Goal: Task Accomplishment & Management: Use online tool/utility

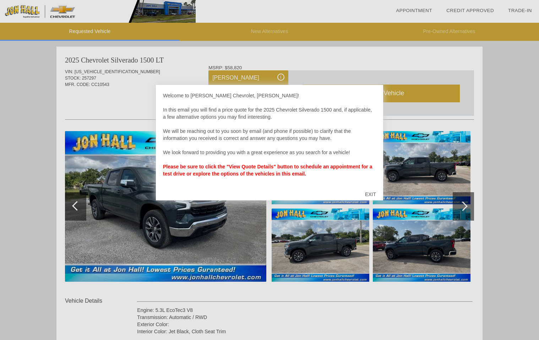
click at [368, 192] on div "EXIT" at bounding box center [370, 194] width 25 height 21
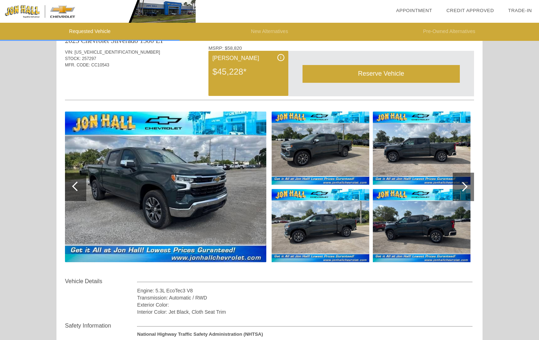
scroll to position [11, 0]
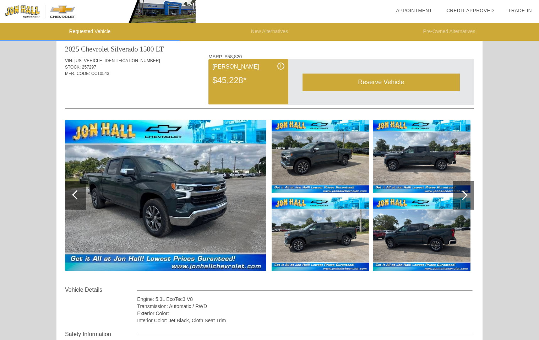
click at [172, 224] on img at bounding box center [165, 195] width 201 height 151
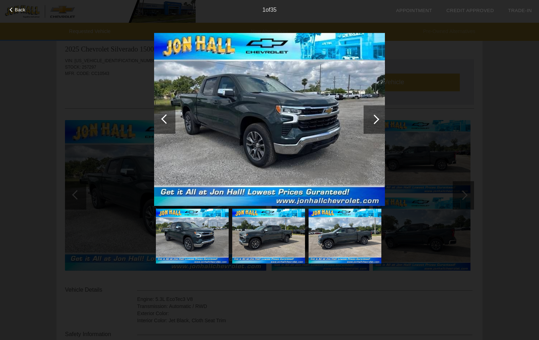
click at [370, 124] on div at bounding box center [374, 119] width 21 height 28
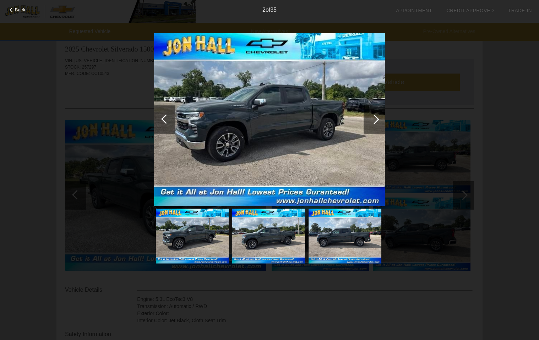
click at [370, 124] on div at bounding box center [374, 119] width 21 height 28
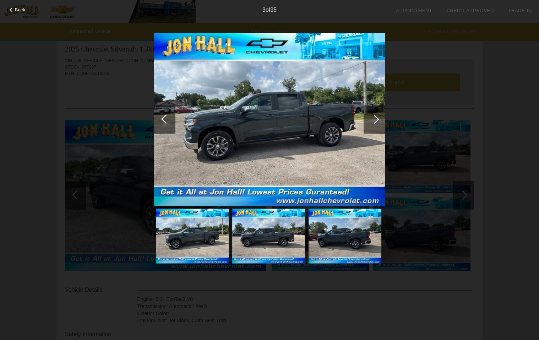
click at [370, 124] on div at bounding box center [374, 119] width 21 height 28
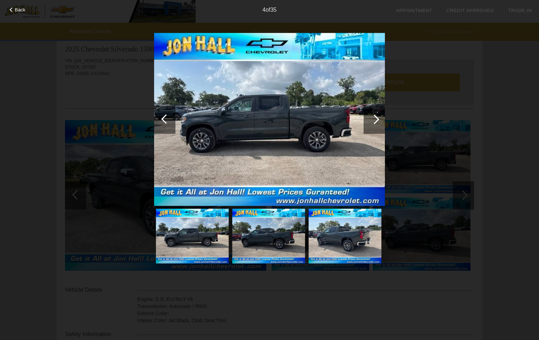
click at [370, 124] on div at bounding box center [374, 119] width 21 height 28
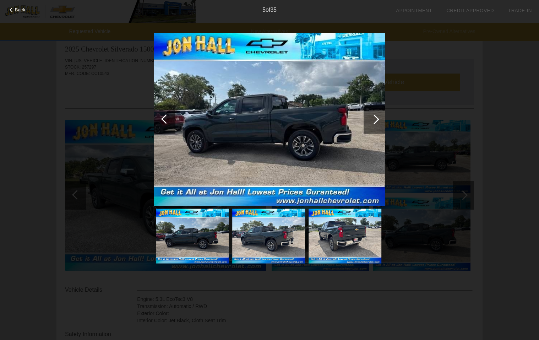
click at [370, 124] on div at bounding box center [374, 119] width 21 height 28
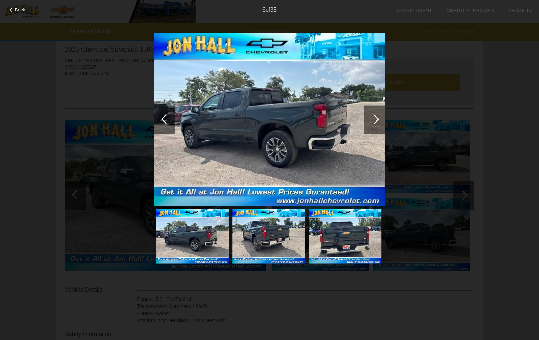
click at [370, 124] on div at bounding box center [374, 119] width 21 height 28
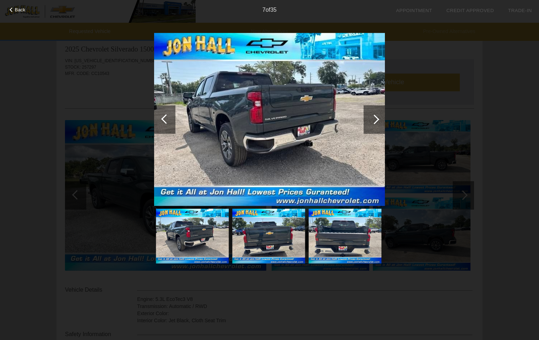
click at [370, 124] on div at bounding box center [374, 119] width 21 height 28
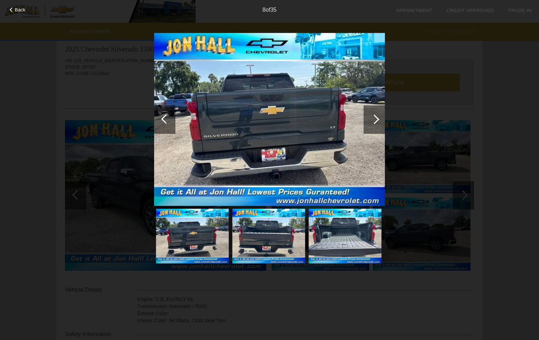
click at [370, 124] on div at bounding box center [374, 119] width 21 height 28
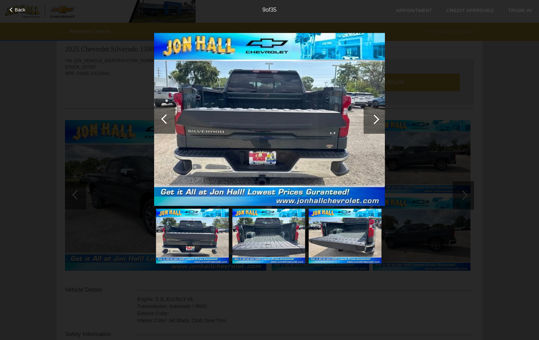
click at [370, 124] on div at bounding box center [374, 119] width 21 height 28
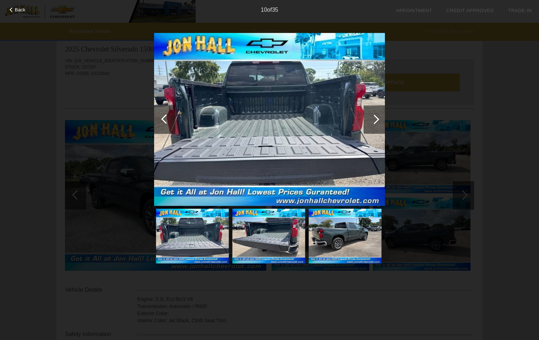
click at [370, 124] on div at bounding box center [374, 119] width 21 height 28
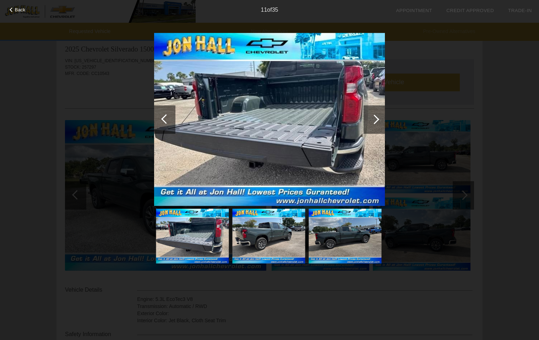
click at [370, 124] on div at bounding box center [374, 119] width 21 height 28
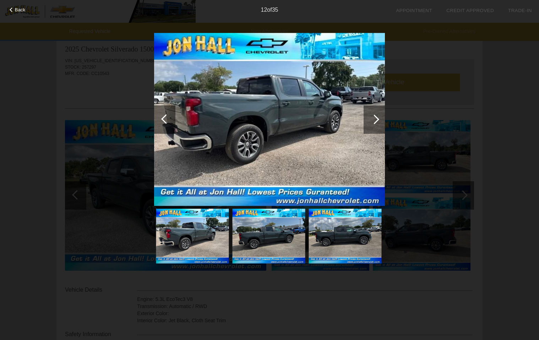
click at [370, 124] on div at bounding box center [374, 119] width 21 height 28
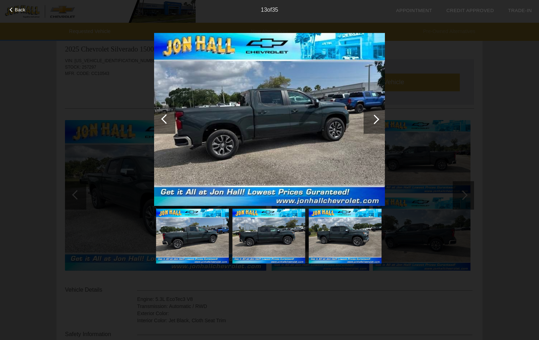
click at [370, 124] on div at bounding box center [374, 119] width 21 height 28
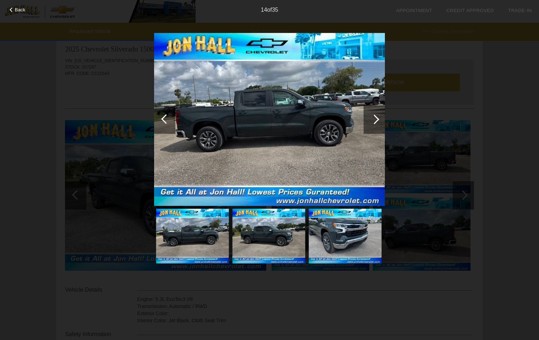
click at [370, 124] on div at bounding box center [374, 119] width 21 height 28
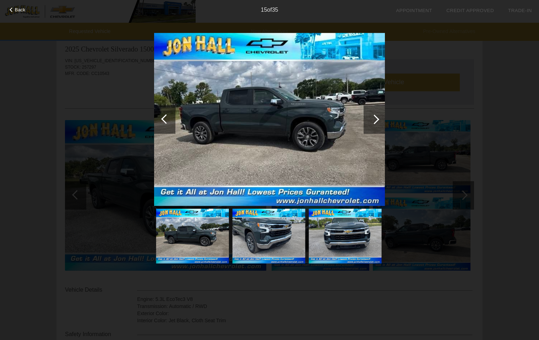
click at [370, 124] on div at bounding box center [374, 119] width 21 height 28
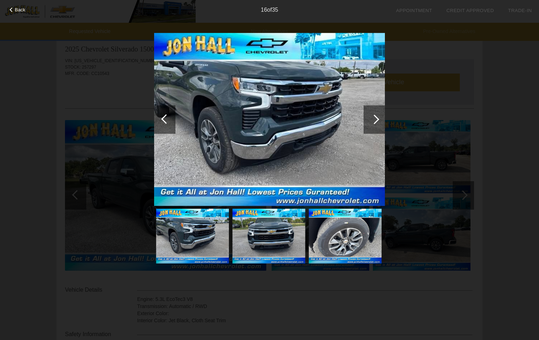
click at [370, 124] on div at bounding box center [374, 119] width 21 height 28
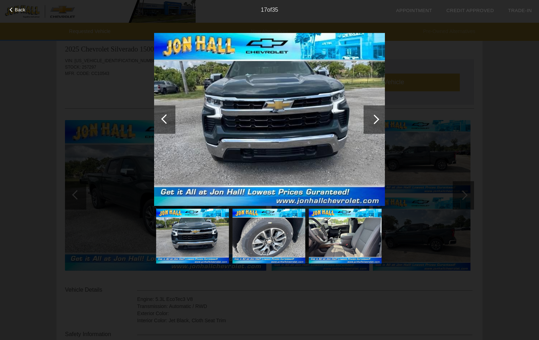
click at [370, 124] on div at bounding box center [374, 119] width 21 height 28
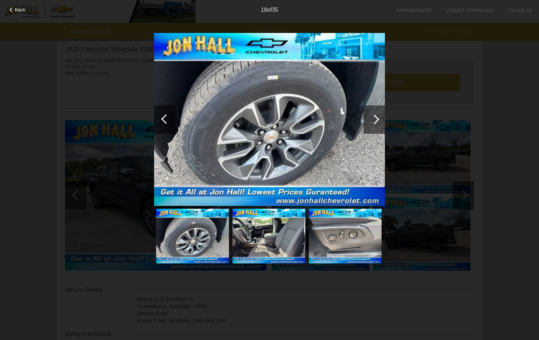
click at [370, 124] on div at bounding box center [374, 119] width 21 height 28
